Goal: Information Seeking & Learning: Learn about a topic

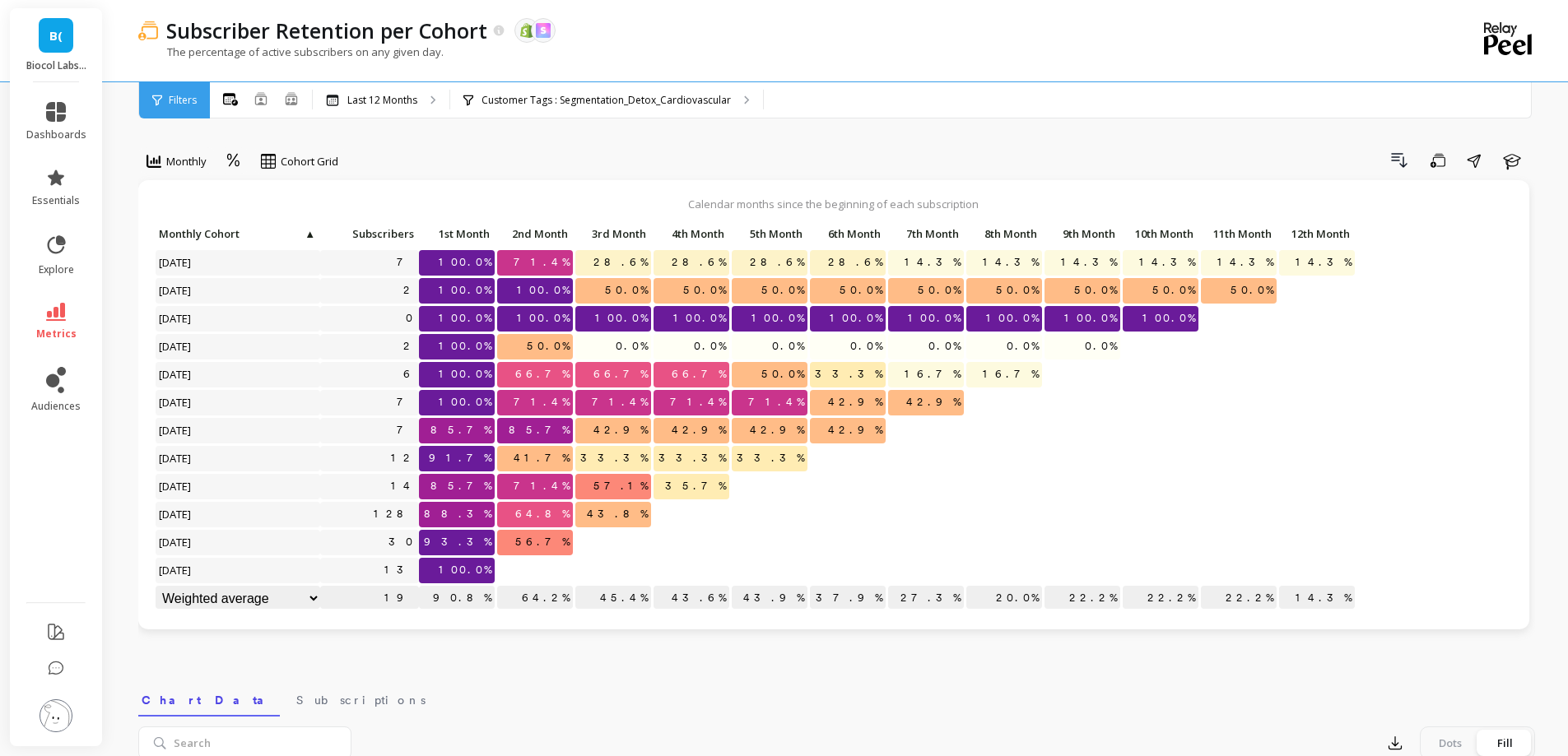
click at [555, 113] on div "Customer Tags : Segmentation_Detox_Cardiovascular" at bounding box center [606, 101] width 313 height 36
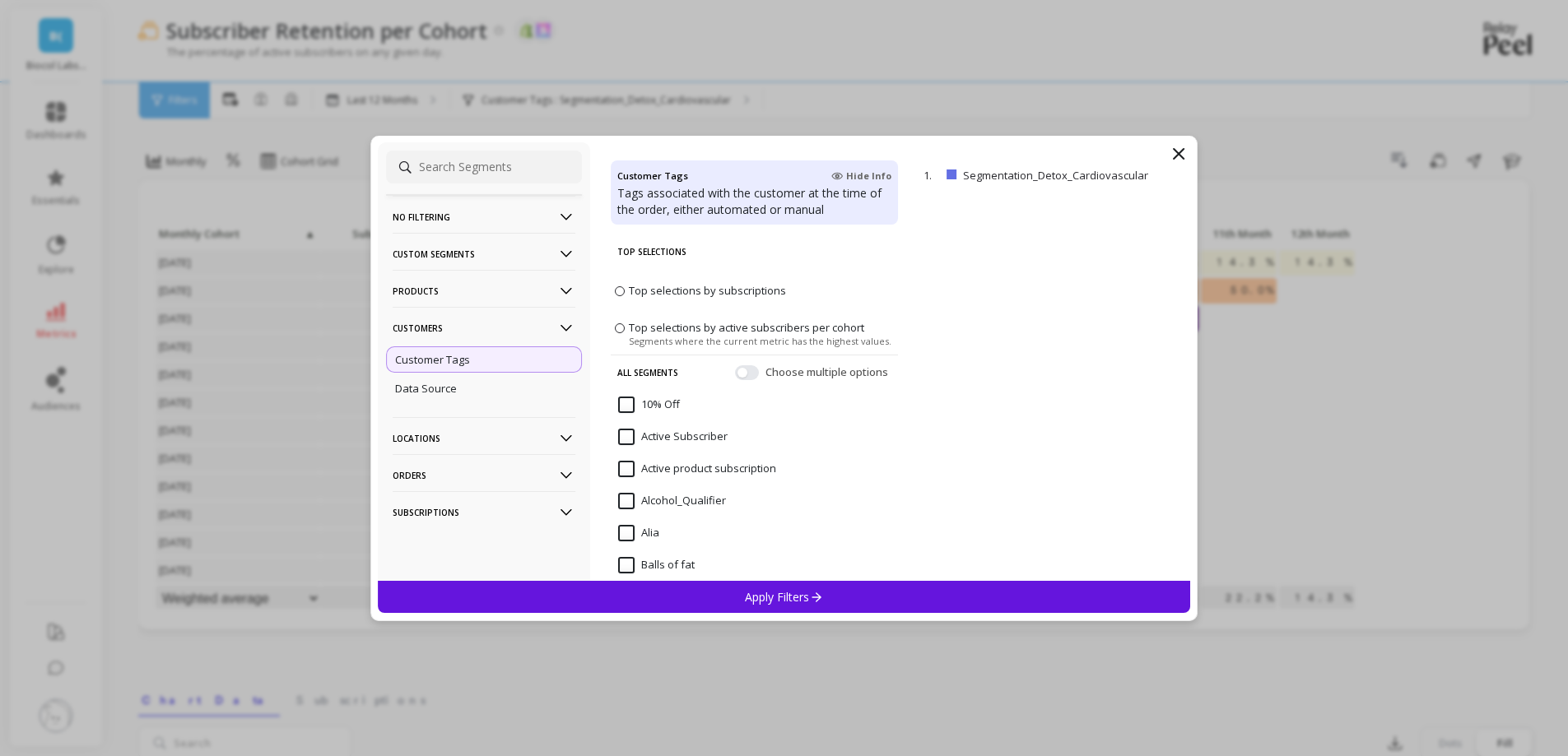
click at [474, 323] on p "Customers" at bounding box center [483, 328] width 182 height 42
click at [486, 282] on p "Products" at bounding box center [483, 291] width 182 height 42
click at [460, 384] on div "SKUs" at bounding box center [483, 380] width 196 height 26
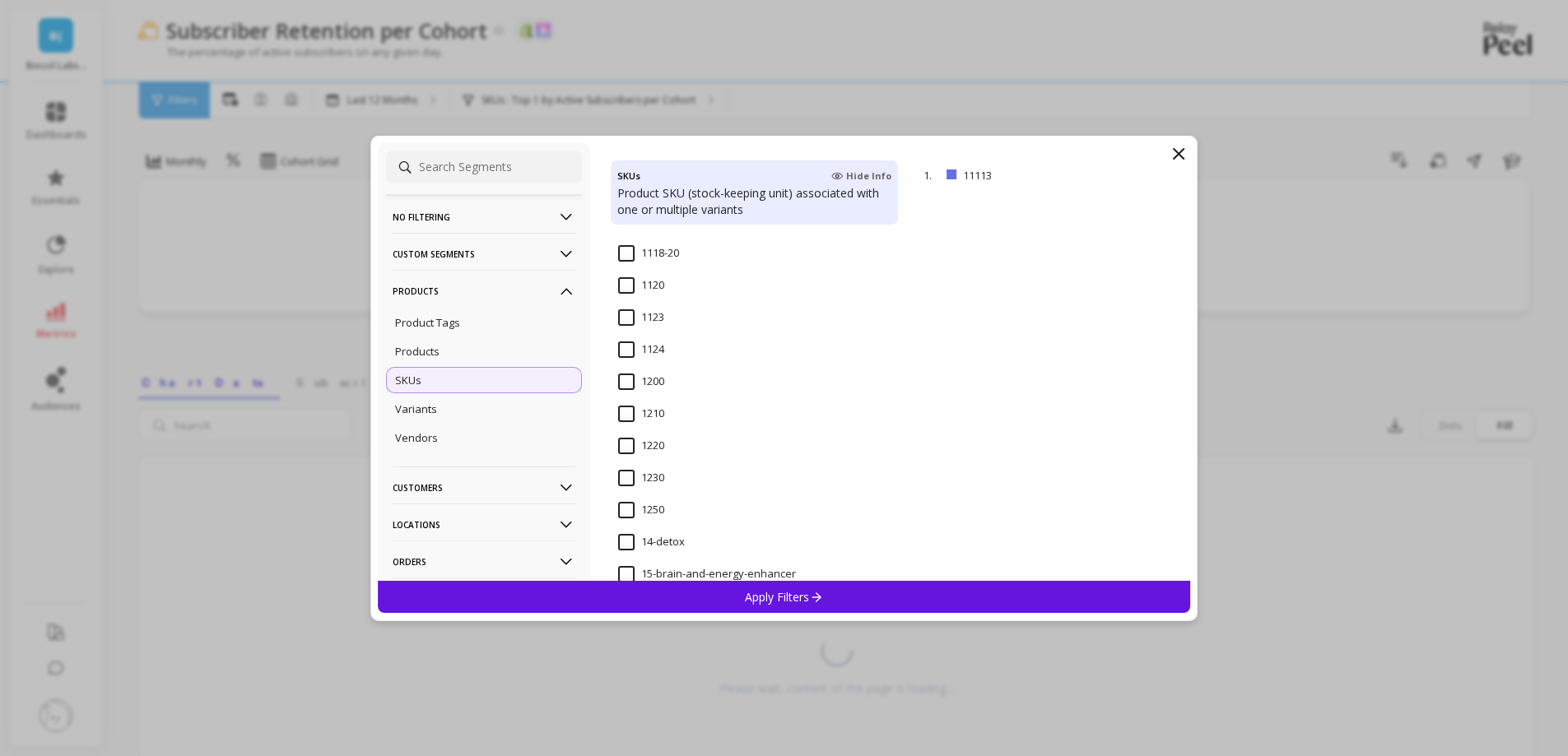
scroll to position [1326, 0]
click at [638, 296] on input "14-detox" at bounding box center [651, 298] width 67 height 17
click at [784, 592] on p "Apply Filters" at bounding box center [784, 597] width 78 height 16
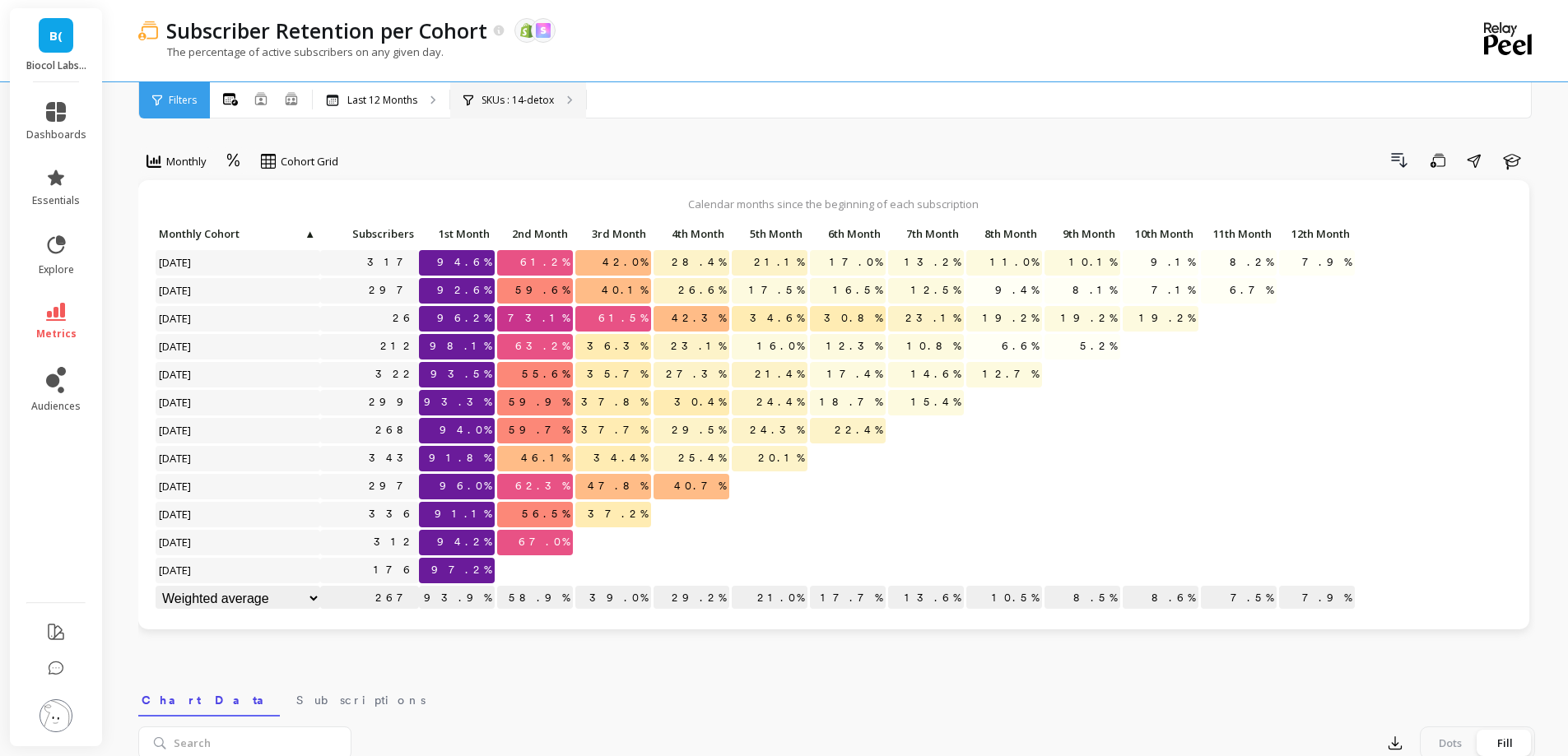
click at [532, 104] on p "SKUs : 14-detox" at bounding box center [518, 101] width 73 height 13
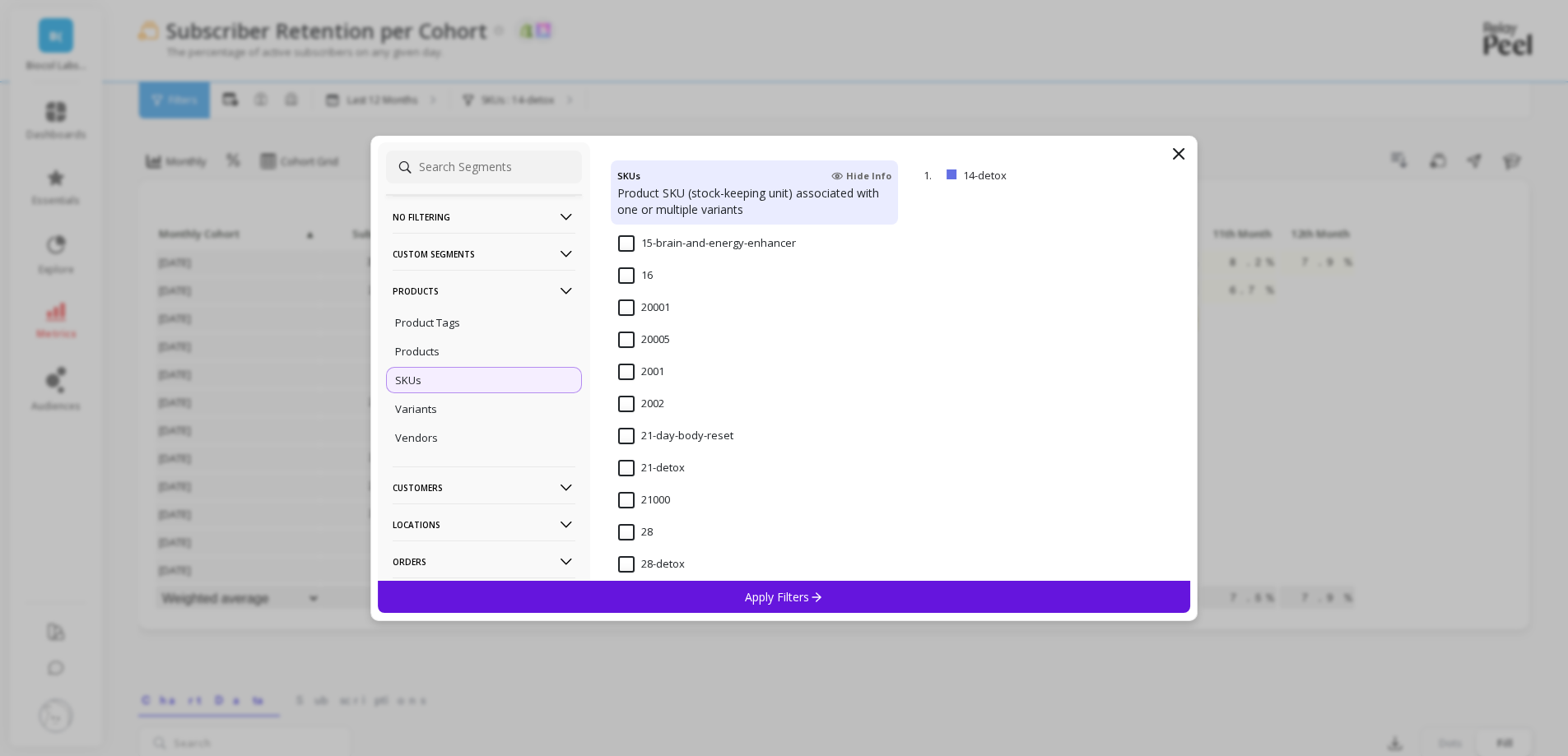
scroll to position [1413, 0]
click at [681, 437] on input "21-day-body-reset" at bounding box center [676, 435] width 116 height 17
click at [732, 590] on div "Apply Filters" at bounding box center [784, 597] width 813 height 32
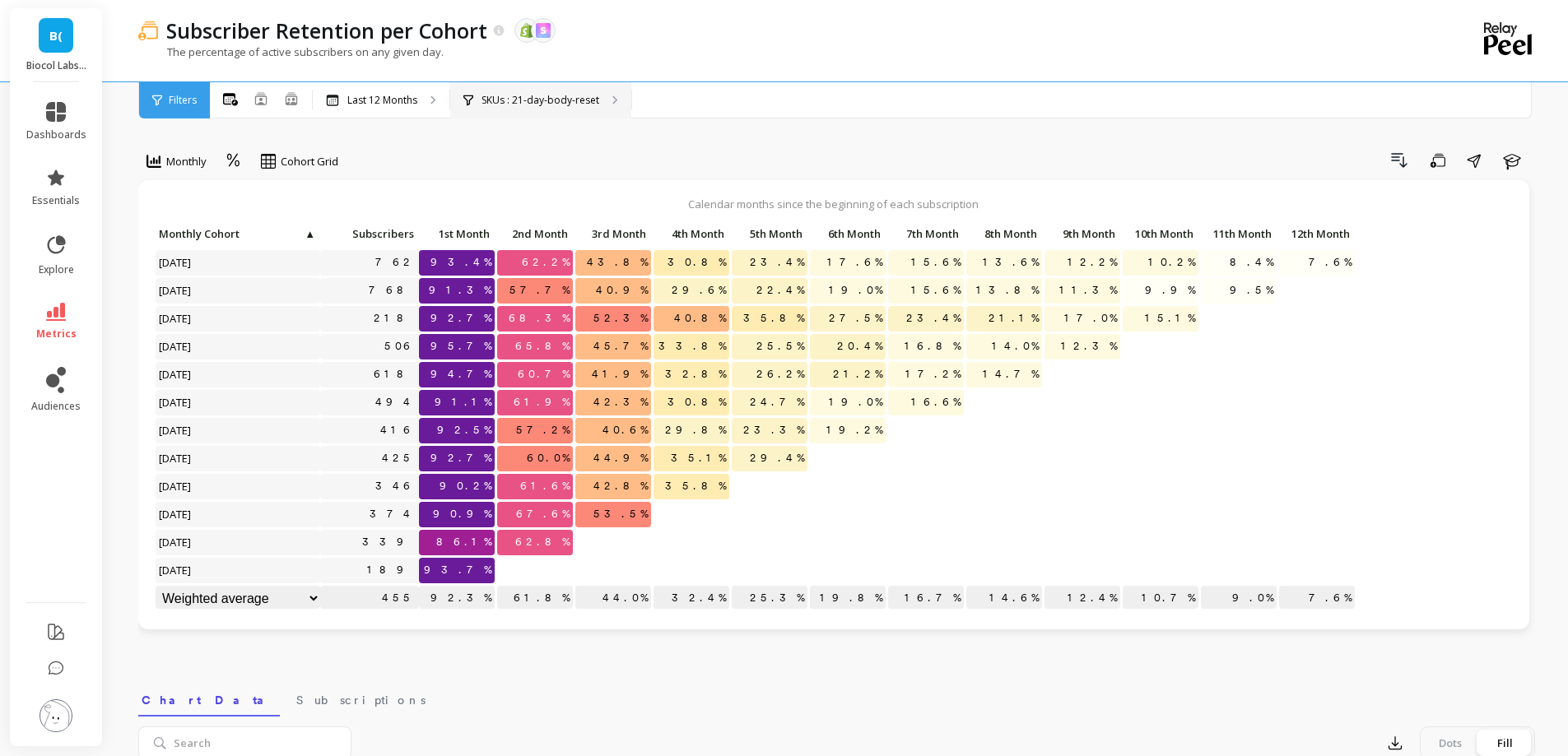
click at [557, 112] on div "SKUs : 21-day-body-reset" at bounding box center [540, 101] width 181 height 36
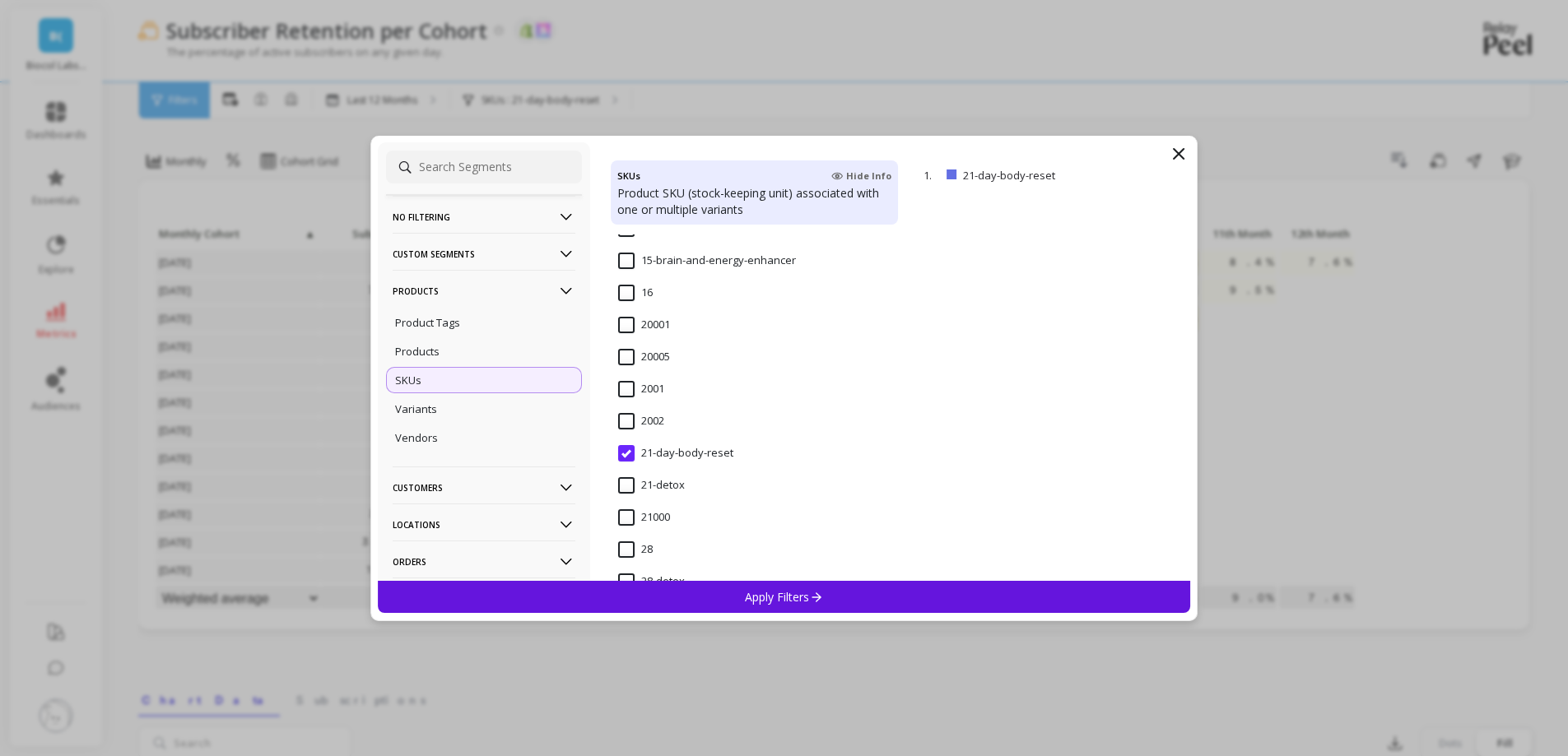
scroll to position [1481, 0]
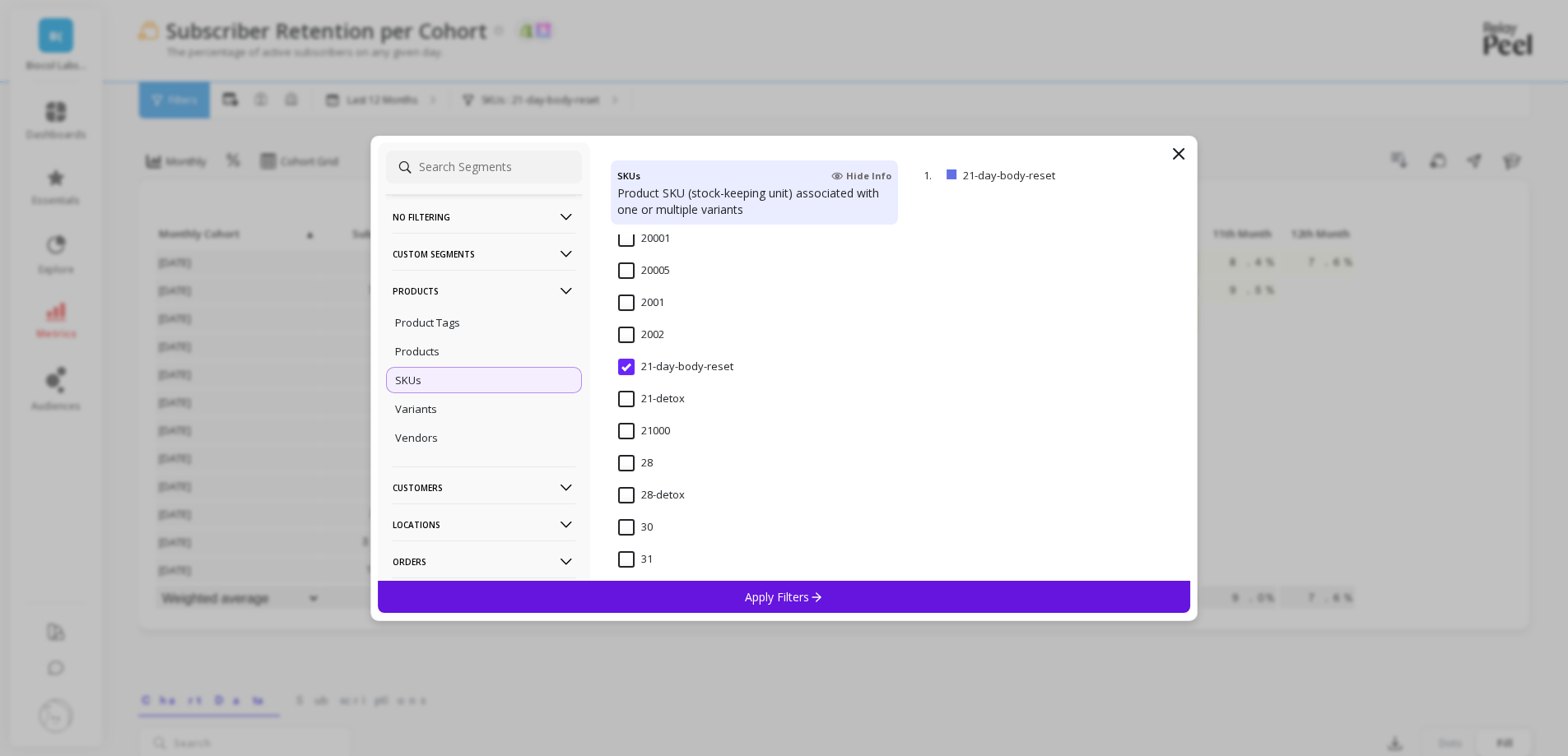
click at [645, 399] on input "21-detox" at bounding box center [651, 399] width 67 height 17
click at [732, 606] on div "Apply Filters" at bounding box center [784, 597] width 813 height 32
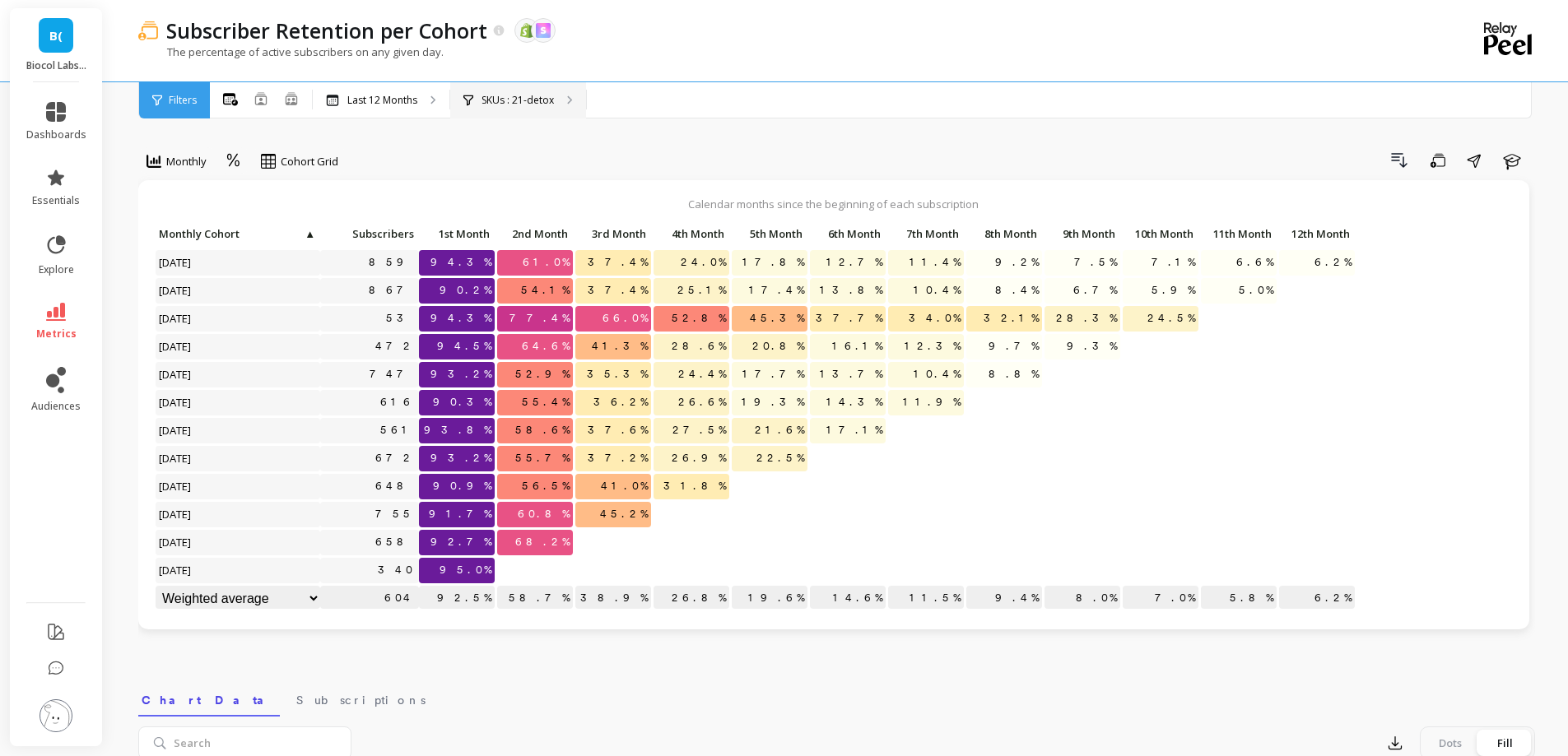
click at [497, 100] on p "SKUs : 21-detox" at bounding box center [518, 101] width 73 height 13
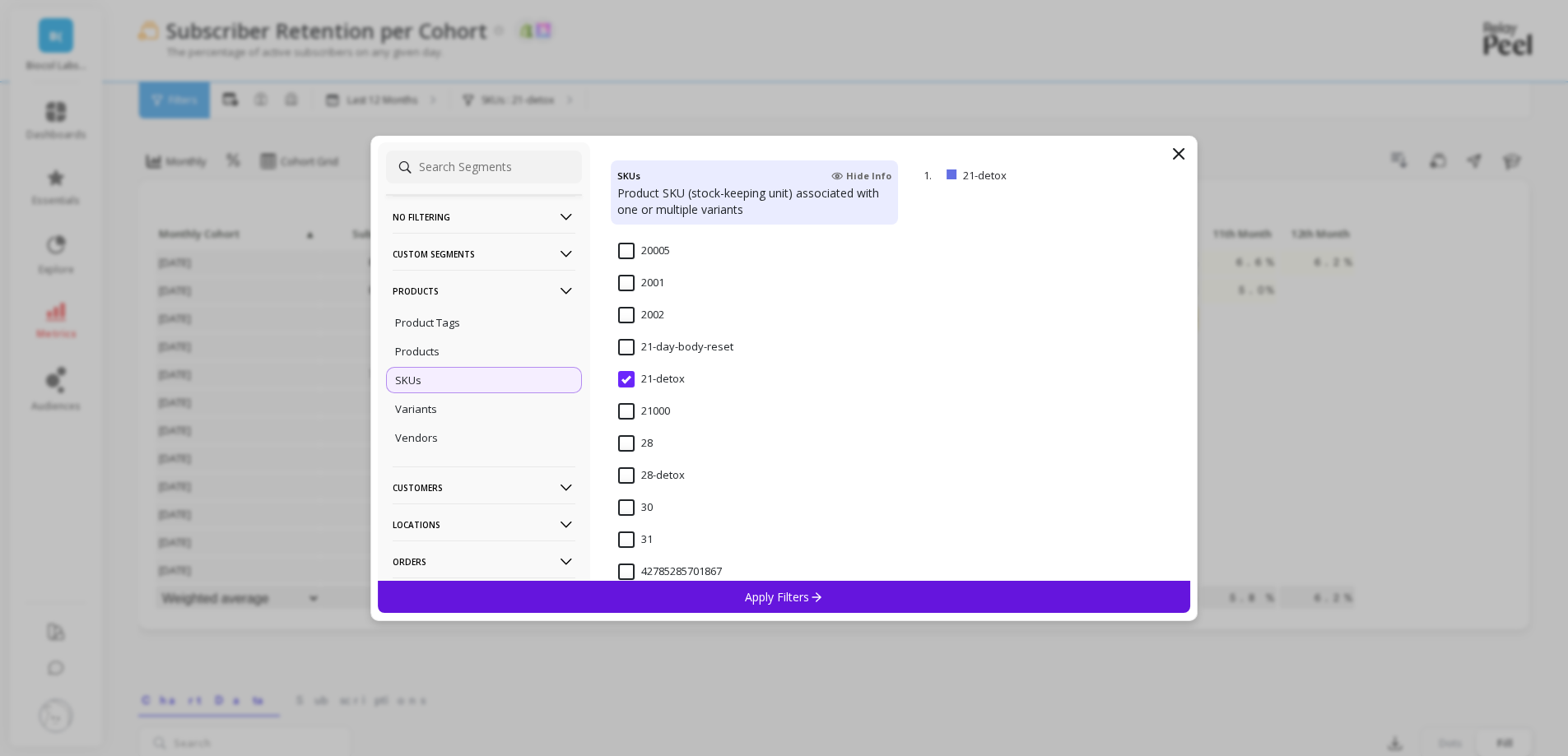
scroll to position [1489, 0]
click at [663, 485] on input "28-detox" at bounding box center [651, 488] width 67 height 17
click at [745, 599] on p "Apply Filters" at bounding box center [784, 597] width 78 height 16
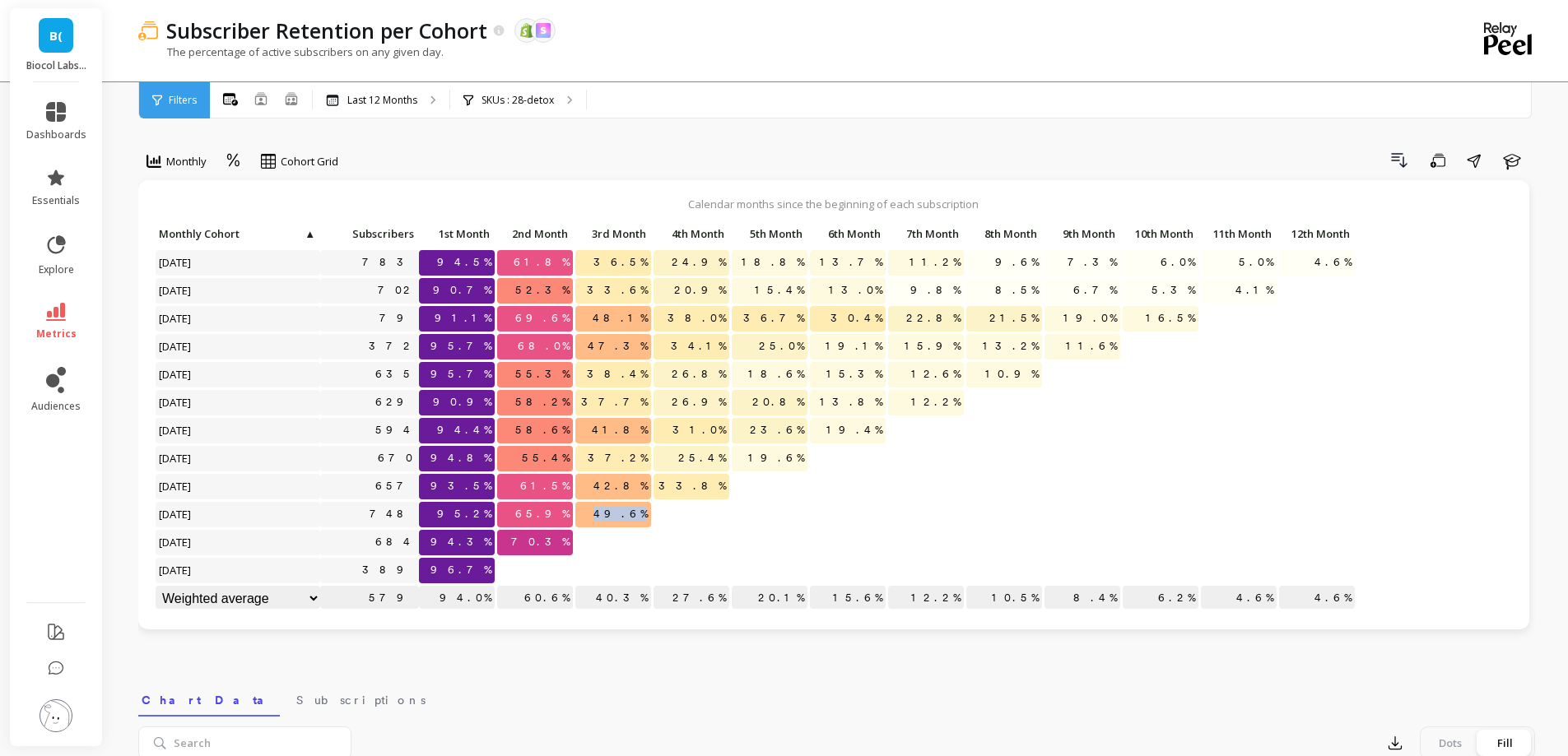
drag, startPoint x: 643, startPoint y: 513, endPoint x: 619, endPoint y: 513, distance: 24.0
click at [619, 513] on span "49.6%" at bounding box center [621, 514] width 61 height 25
click at [727, 554] on div at bounding box center [691, 542] width 76 height 26
click at [62, 309] on icon at bounding box center [56, 312] width 20 height 18
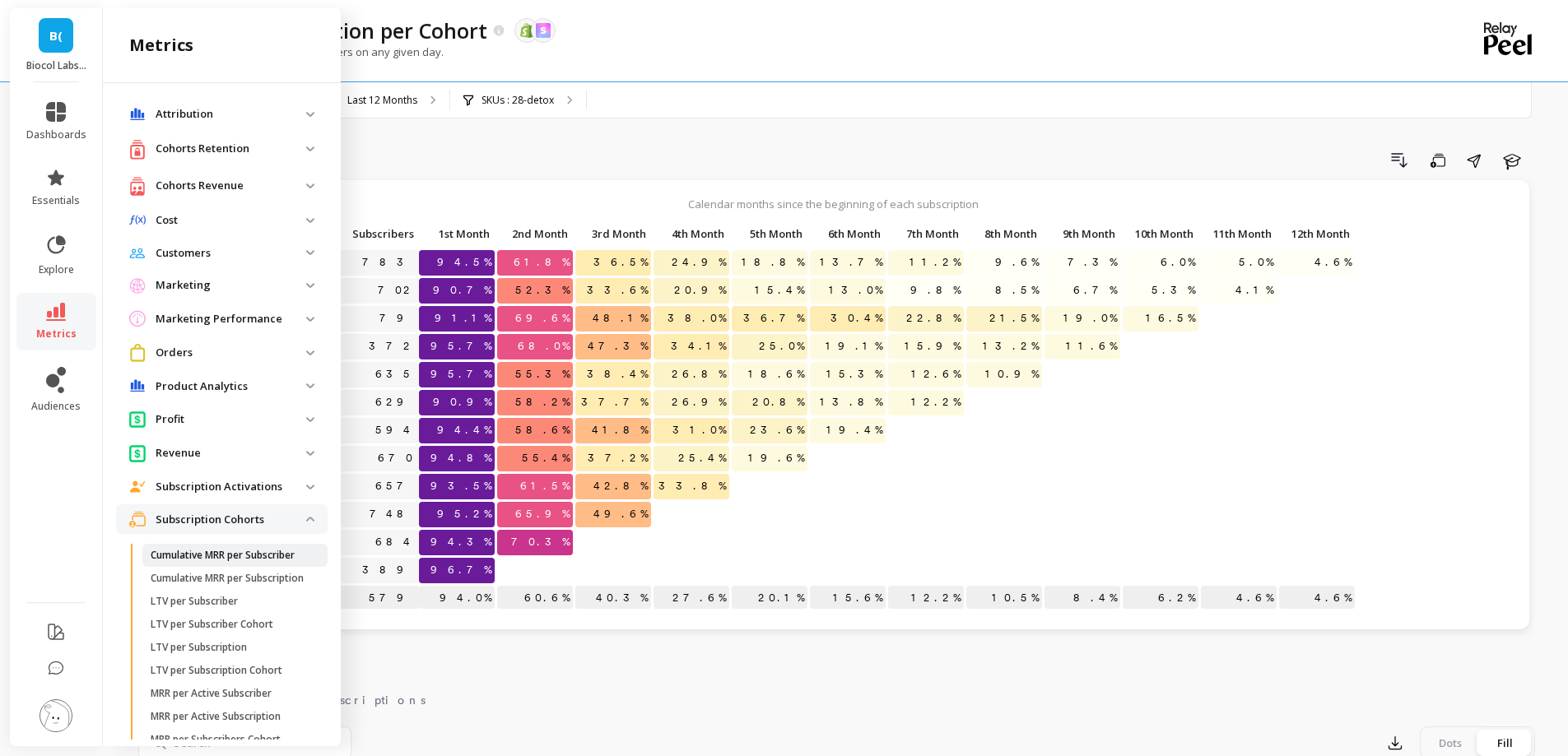
scroll to position [206, 0]
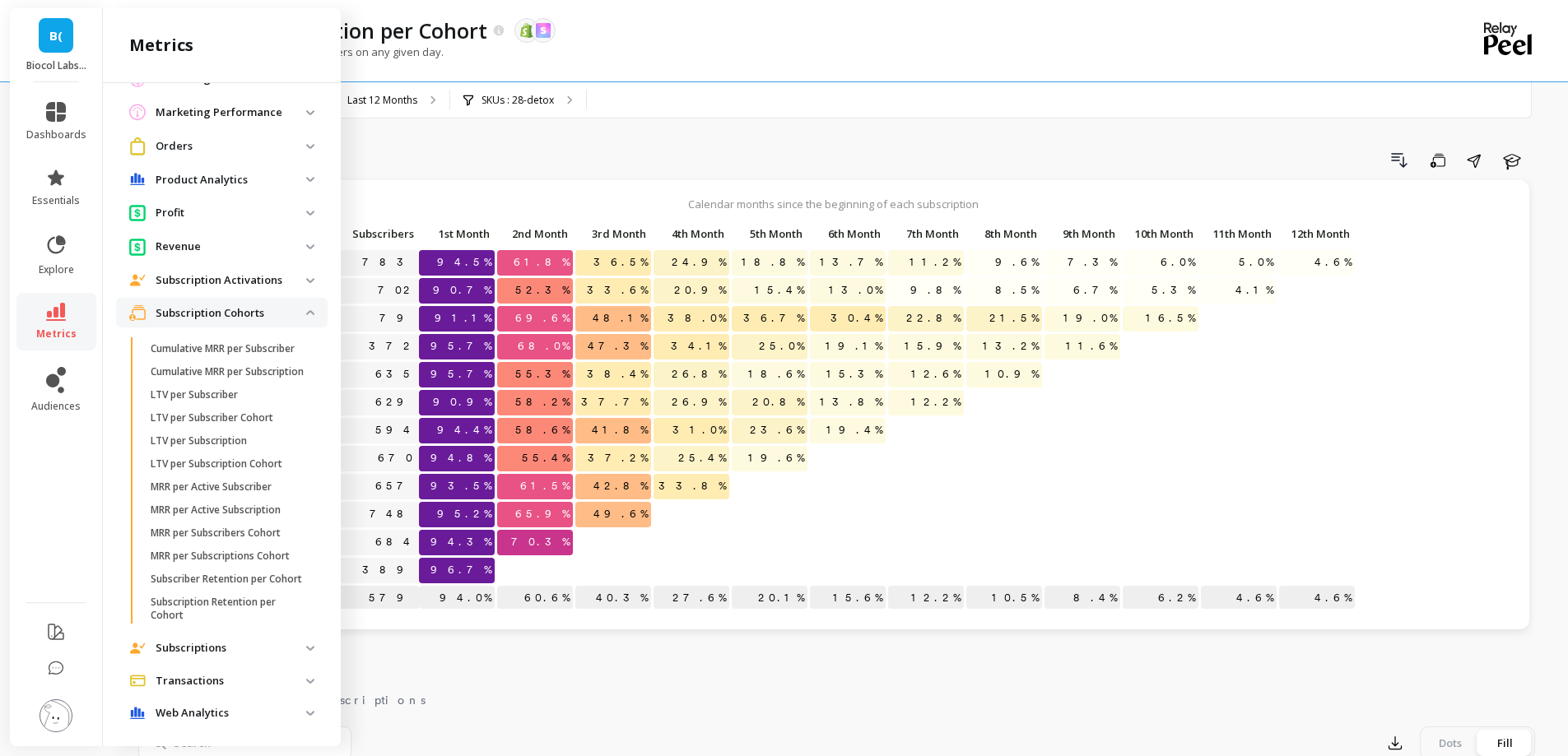
click at [226, 305] on p "Subscription Cohorts" at bounding box center [230, 314] width 150 height 17
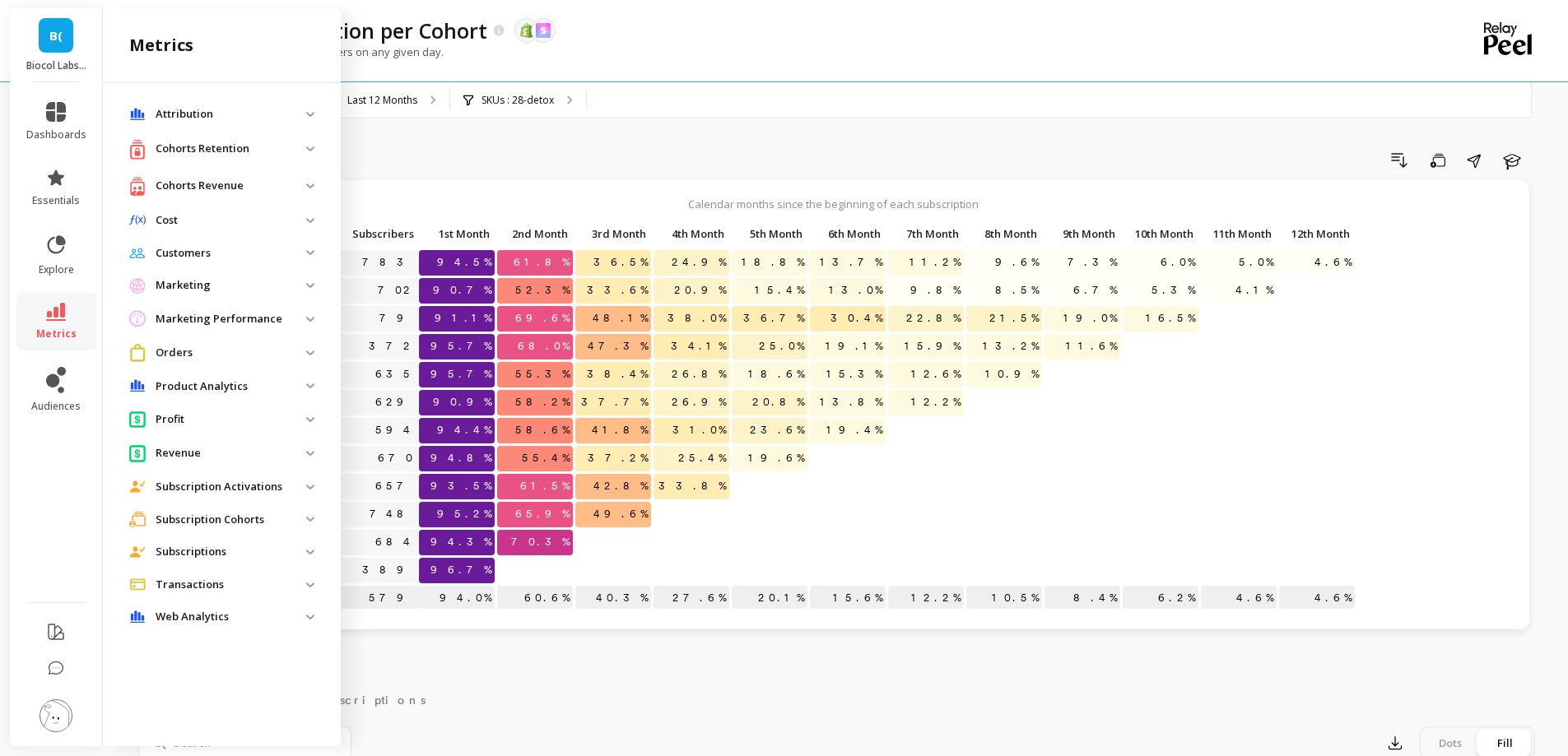
click at [234, 195] on div "Cohorts Revenue" at bounding box center [217, 186] width 177 height 21
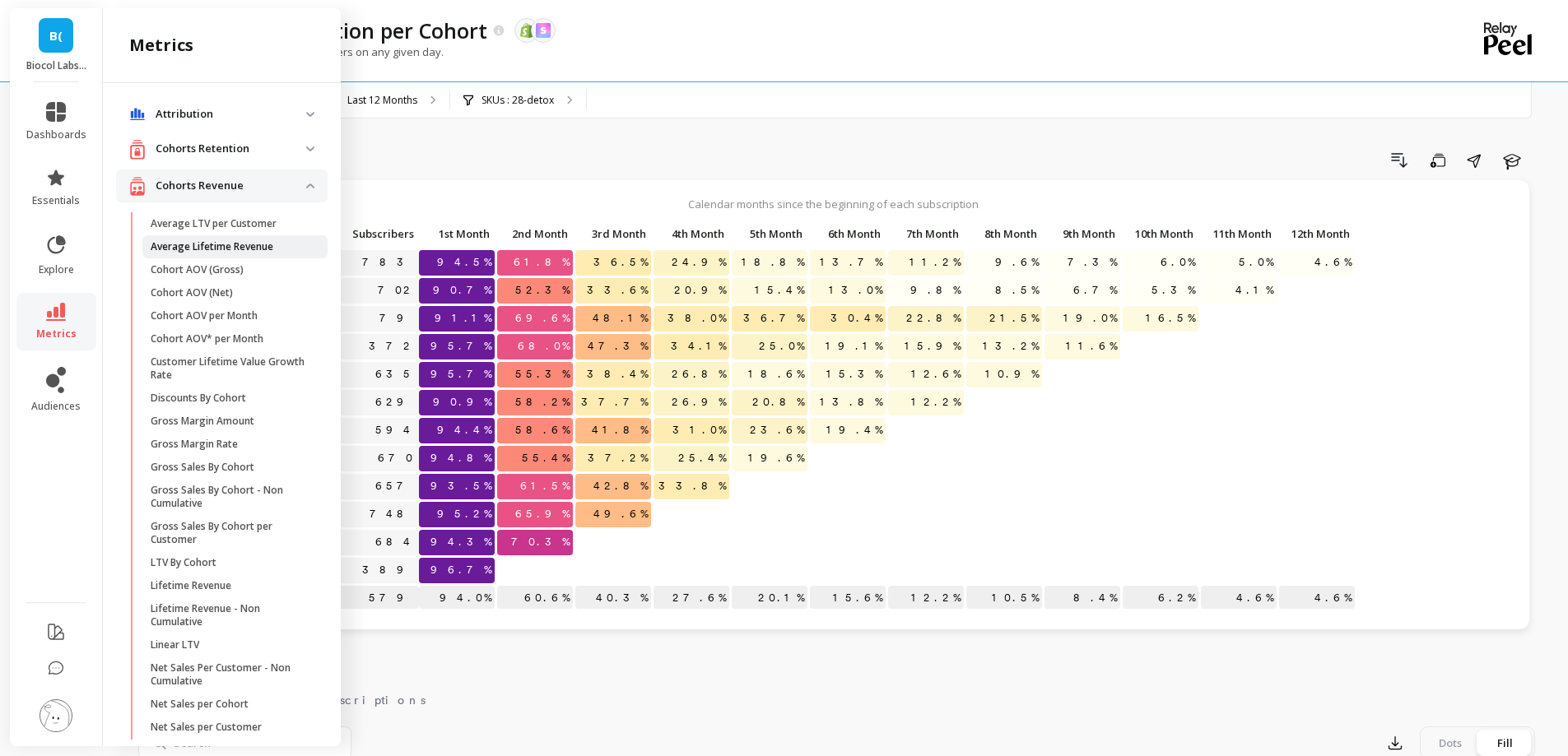
click at [230, 240] on p "Average Lifetime Revenue" at bounding box center [211, 247] width 123 height 13
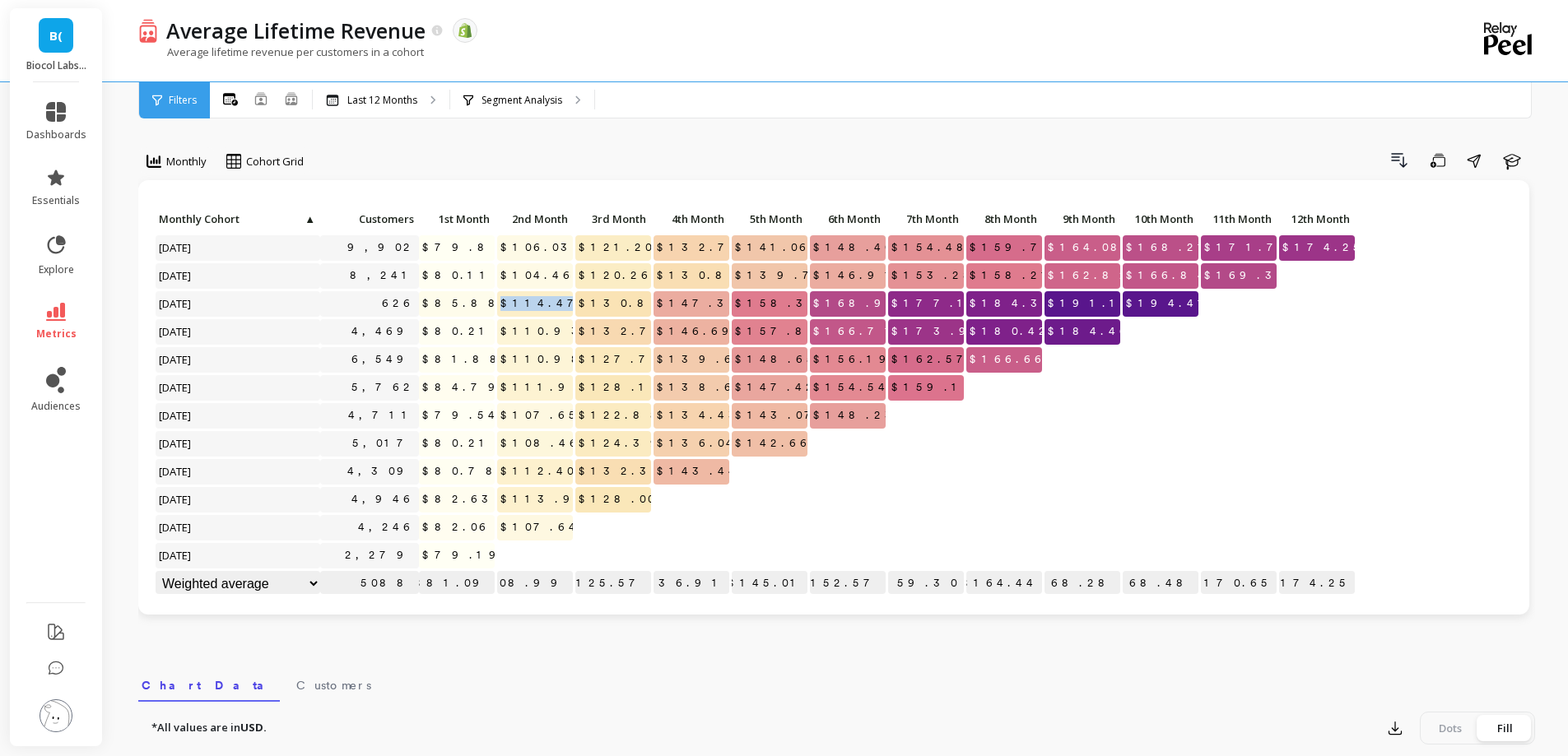
drag, startPoint x: 572, startPoint y: 301, endPoint x: 498, endPoint y: 305, distance: 74.1
click at [498, 305] on p "$114.47" at bounding box center [535, 304] width 76 height 25
drag, startPoint x: 565, startPoint y: 470, endPoint x: 532, endPoint y: 471, distance: 33.0
click at [532, 471] on span "$112.40" at bounding box center [538, 471] width 83 height 25
drag, startPoint x: 564, startPoint y: 498, endPoint x: 522, endPoint y: 498, distance: 42.0
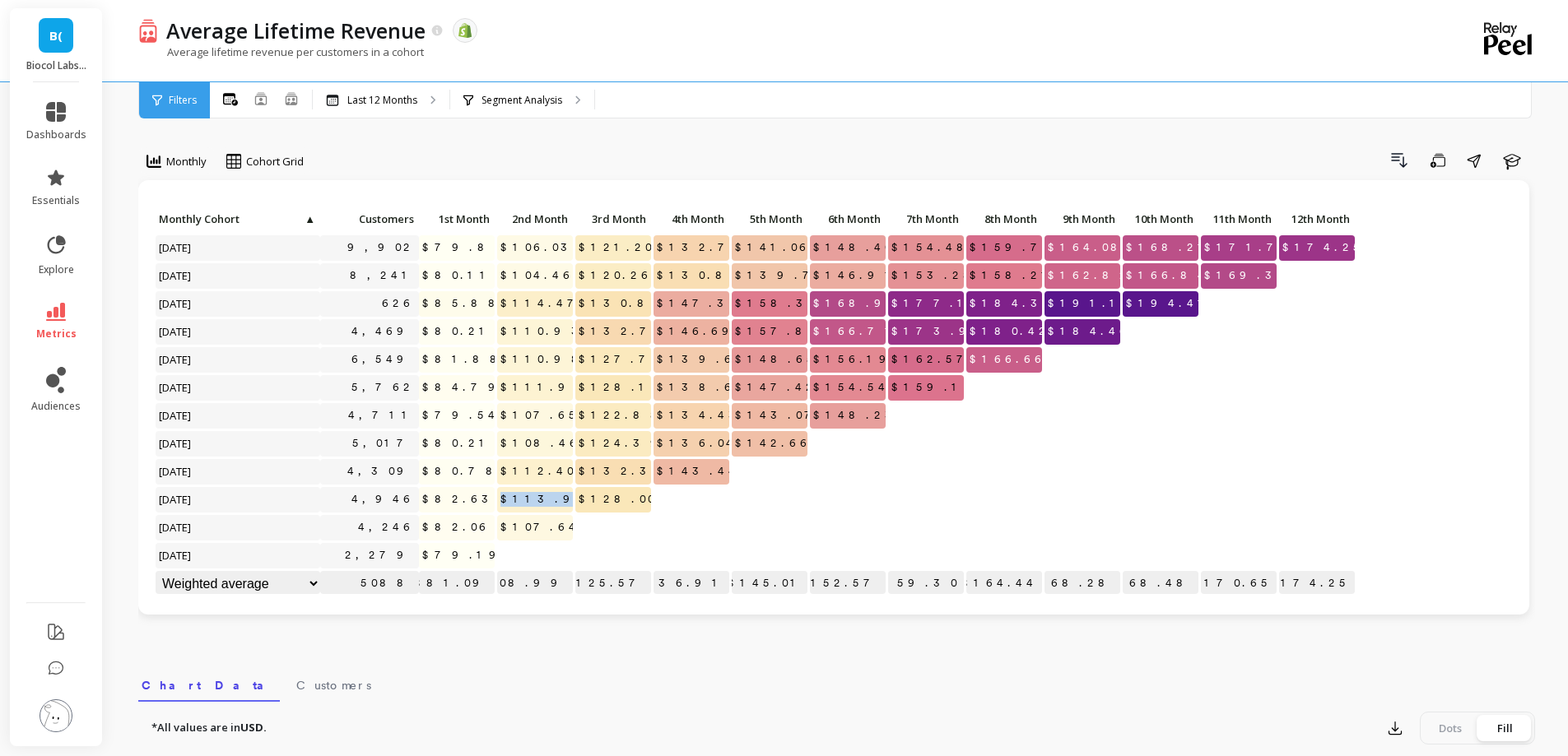
click at [522, 498] on p "$113.94" at bounding box center [535, 499] width 76 height 25
click at [593, 527] on div at bounding box center [613, 527] width 76 height 26
